Goal: Transaction & Acquisition: Book appointment/travel/reservation

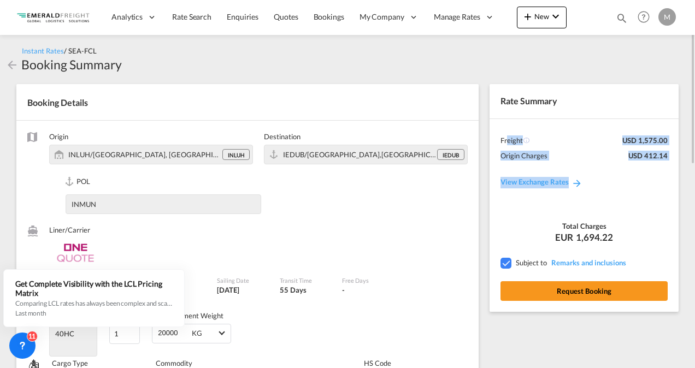
drag, startPoint x: 503, startPoint y: 134, endPoint x: 612, endPoint y: 190, distance: 122.0
click at [612, 190] on div "Rate Summary Freight USD 1,575.00 Origin Charges USD 412.14 View Exchange Rates" at bounding box center [584, 147] width 189 height 126
drag, startPoint x: 612, startPoint y: 190, endPoint x: 602, endPoint y: 199, distance: 13.5
click at [602, 199] on div "Rate Summary Freight USD 1,575.00 Origin Charges USD 412.14 View Exchange Rates" at bounding box center [584, 147] width 189 height 126
